Goal: Information Seeking & Learning: Find specific fact

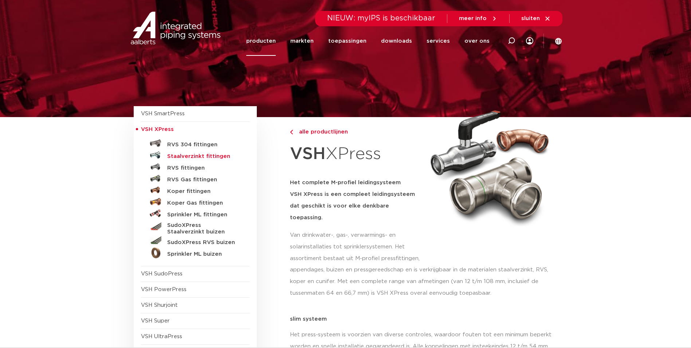
click at [203, 157] on h5 "Staalverzinkt fittingen" at bounding box center [203, 156] width 72 height 7
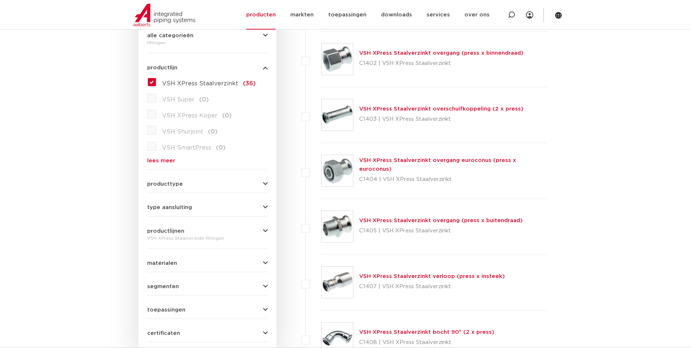
click at [406, 51] on link "VSH XPress Staalverzinkt overgang (press x binnendraad)" at bounding box center [441, 52] width 164 height 5
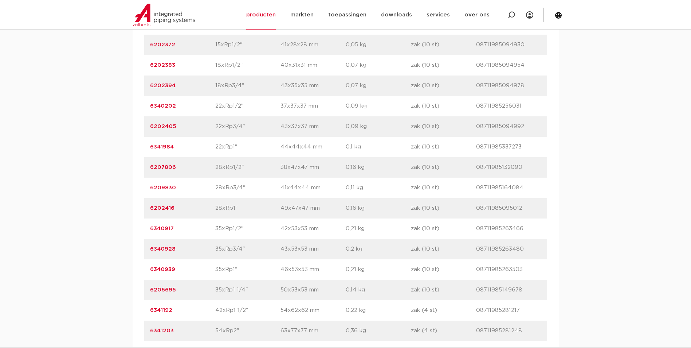
scroll to position [546, 0]
drag, startPoint x: 240, startPoint y: 208, endPoint x: 194, endPoint y: 207, distance: 45.9
click at [194, 207] on div "artikelnummer 6202416 afmeting 28xRp1" afmetingen 49x47x47 mm gewicht 0,16 kg v…" at bounding box center [345, 207] width 403 height 20
drag, startPoint x: 259, startPoint y: 294, endPoint x: 184, endPoint y: 291, distance: 75.5
click at [184, 291] on div "artikelnummer 6206695 afmeting 35xRp1 1/4" afmetingen 50x53x53 mm gewicht 0,14 …" at bounding box center [345, 289] width 403 height 20
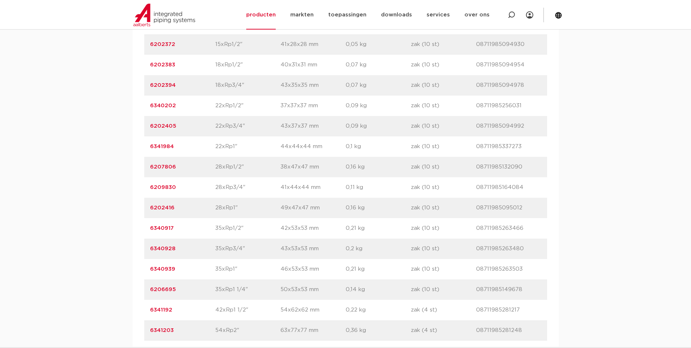
click at [182, 283] on div "artikelnummer 6206695 afmeting 35xRp1 1/4" afmetingen 50x53x53 mm gewicht 0,14 …" at bounding box center [345, 289] width 403 height 20
drag, startPoint x: 149, startPoint y: 290, endPoint x: 177, endPoint y: 290, distance: 28.8
click at [177, 290] on div "artikelnummer 6206695 afmeting 35xRp1 1/4" afmetingen 50x53x53 mm gewicht 0,14 …" at bounding box center [345, 289] width 403 height 20
copy link "6206695"
